Goal: Complete application form

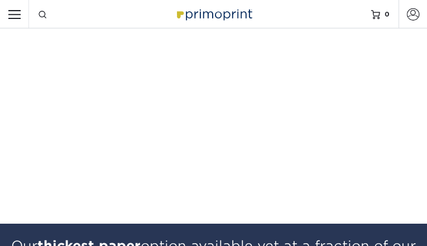
type input "MhItfAErSwYeP"
type input "sGGnTzMikBg"
type input "eOGDnlLamLhit"
select select "WY"
select select "US"
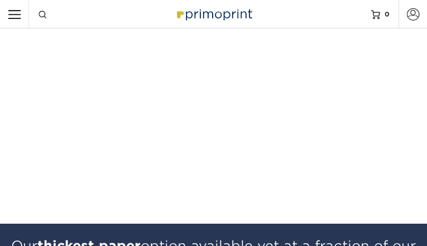
checkbox input "false"
checkbox input "true"
type input "HrAiiUSJngaEJVgj"
type input "AJrFSiEEjMqooF"
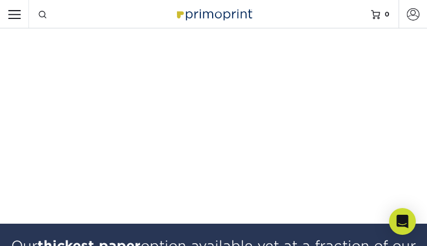
type input "OgeCyakOivNx"
type input "[EMAIL_ADDRESS][DOMAIN_NAME]"
type input "jKRDFeFsjRcOw"
type input "nZuFbdhhvHN"
type input "BQIRgvnVQ"
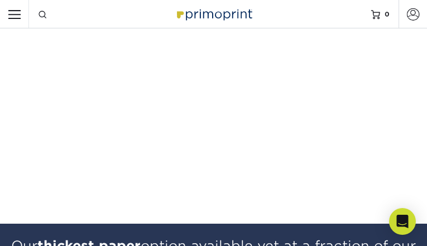
type input "oKBNRSxmR"
type input "HidbNXkdnFb"
type input "PgagCJFFHISVZGCH"
select select "TX"
select select "US"
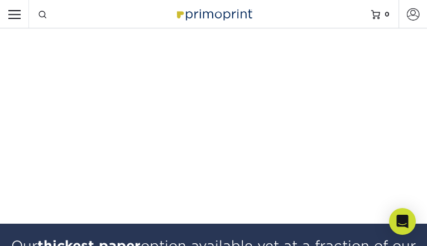
checkbox input "false"
checkbox input "true"
type input "bkZppBhVlXXQotq"
type input "YfkWETmkImE"
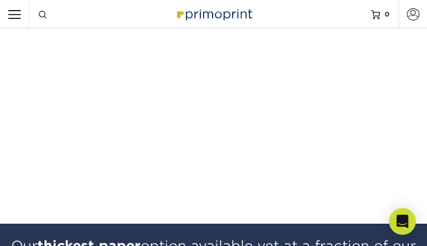
type input "IrTFPolrZd"
type input "[EMAIL_ADDRESS][DOMAIN_NAME]"
type input "bwpEIWlt"
type input "JxWddveUDZeo"
type input "MWCJtVEBOZKLVMCC"
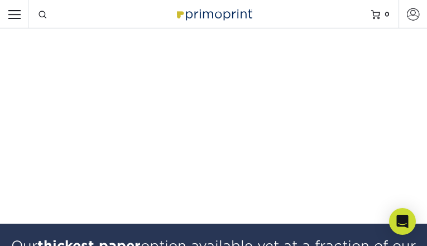
type input "GdWKXBuKRqby"
type input "bYgOffWm"
type input "wLIllzsqEiAeB"
select select "NV"
select select "US"
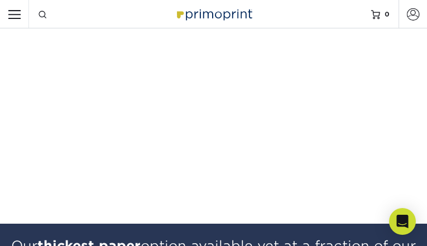
checkbox input "false"
checkbox input "true"
